Goal: Task Accomplishment & Management: Use online tool/utility

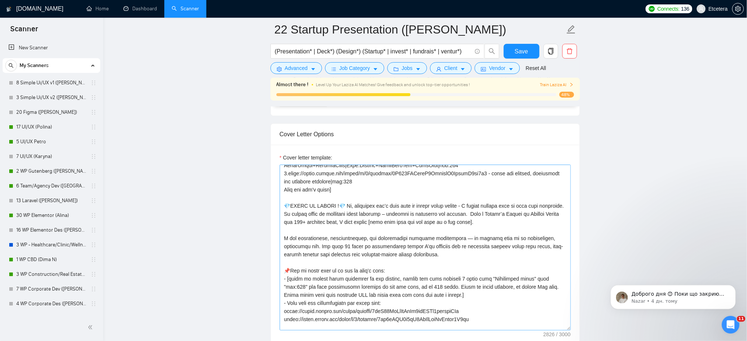
scroll to position [96, 0]
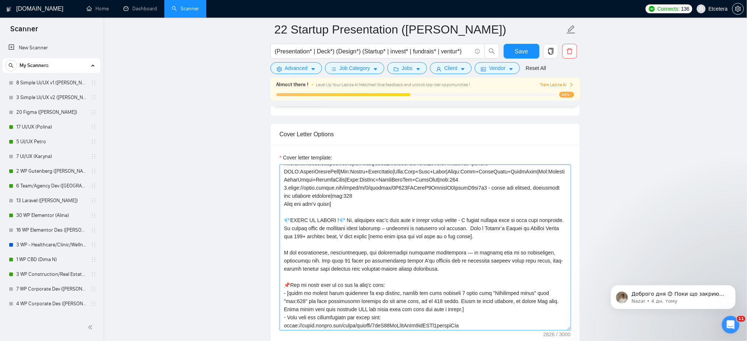
click at [315, 209] on textarea "Cover letter template:" at bounding box center [425, 248] width 291 height 166
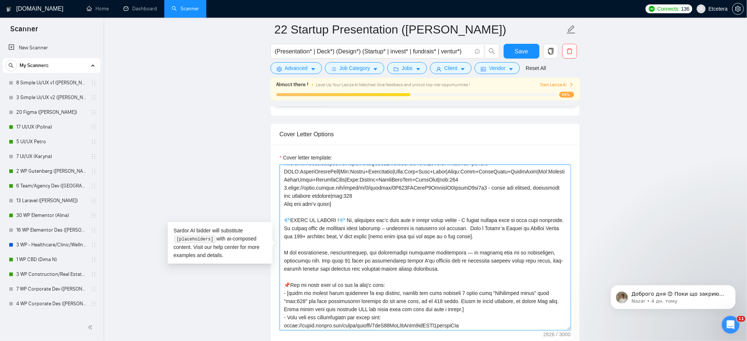
drag, startPoint x: 285, startPoint y: 222, endPoint x: 433, endPoint y: 269, distance: 154.7
click at [433, 269] on textarea "Cover letter template:" at bounding box center [425, 248] width 291 height 166
click at [467, 236] on textarea "Cover letter template:" at bounding box center [425, 248] width 291 height 166
click at [362, 250] on textarea "Cover letter template:" at bounding box center [425, 248] width 291 height 166
click at [378, 260] on textarea "Cover letter template:" at bounding box center [425, 248] width 291 height 166
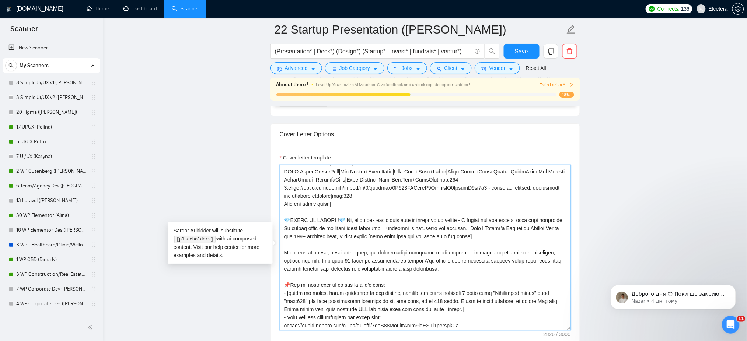
click at [407, 266] on textarea "Cover letter template:" at bounding box center [425, 248] width 291 height 166
click at [446, 254] on textarea "Cover letter template:" at bounding box center [425, 248] width 291 height 166
click at [366, 265] on textarea "Cover letter template:" at bounding box center [425, 248] width 291 height 166
click at [508, 261] on textarea "Cover letter template:" at bounding box center [425, 248] width 291 height 166
click at [358, 270] on textarea "Cover letter template:" at bounding box center [425, 248] width 291 height 166
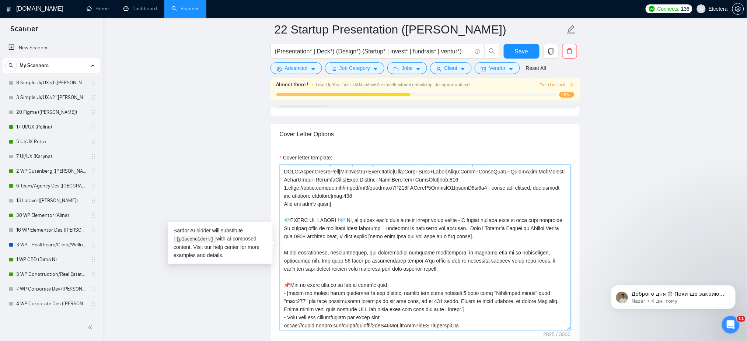
click at [504, 261] on textarea "Cover letter template:" at bounding box center [425, 248] width 291 height 166
click at [460, 267] on textarea "Cover letter template:" at bounding box center [425, 248] width 291 height 166
drag, startPoint x: 443, startPoint y: 253, endPoint x: 555, endPoint y: 256, distance: 111.7
click at [555, 256] on textarea "Cover letter template:" at bounding box center [425, 248] width 291 height 166
click at [500, 269] on textarea "Cover letter template:" at bounding box center [425, 248] width 291 height 166
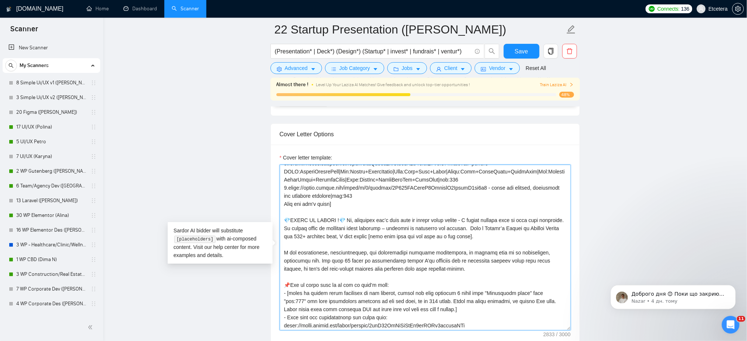
click at [541, 259] on textarea "Cover letter template:" at bounding box center [425, 248] width 291 height 166
drag, startPoint x: 361, startPoint y: 266, endPoint x: 279, endPoint y: 221, distance: 93.5
click at [279, 221] on div "Cover letter template:" at bounding box center [425, 247] width 309 height 204
type textarea "[Successful cases= 1.[URL][DOMAIN_NAME] CLNT:Management Consulting|Nch:PrjctMgm…"
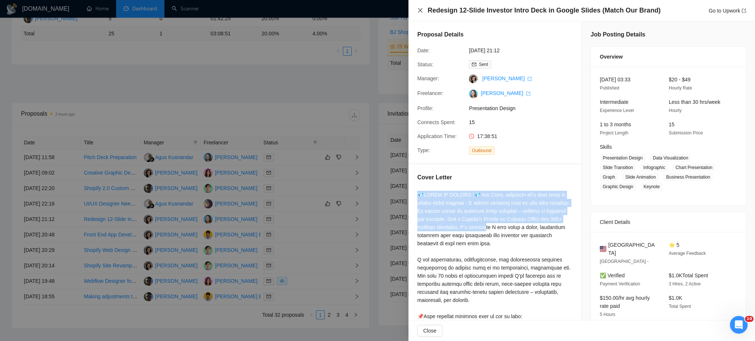
drag, startPoint x: 422, startPoint y: 10, endPoint x: 339, endPoint y: 104, distance: 125.1
click at [421, 10] on icon "close" at bounding box center [420, 10] width 6 height 6
